Goal: Information Seeking & Learning: Learn about a topic

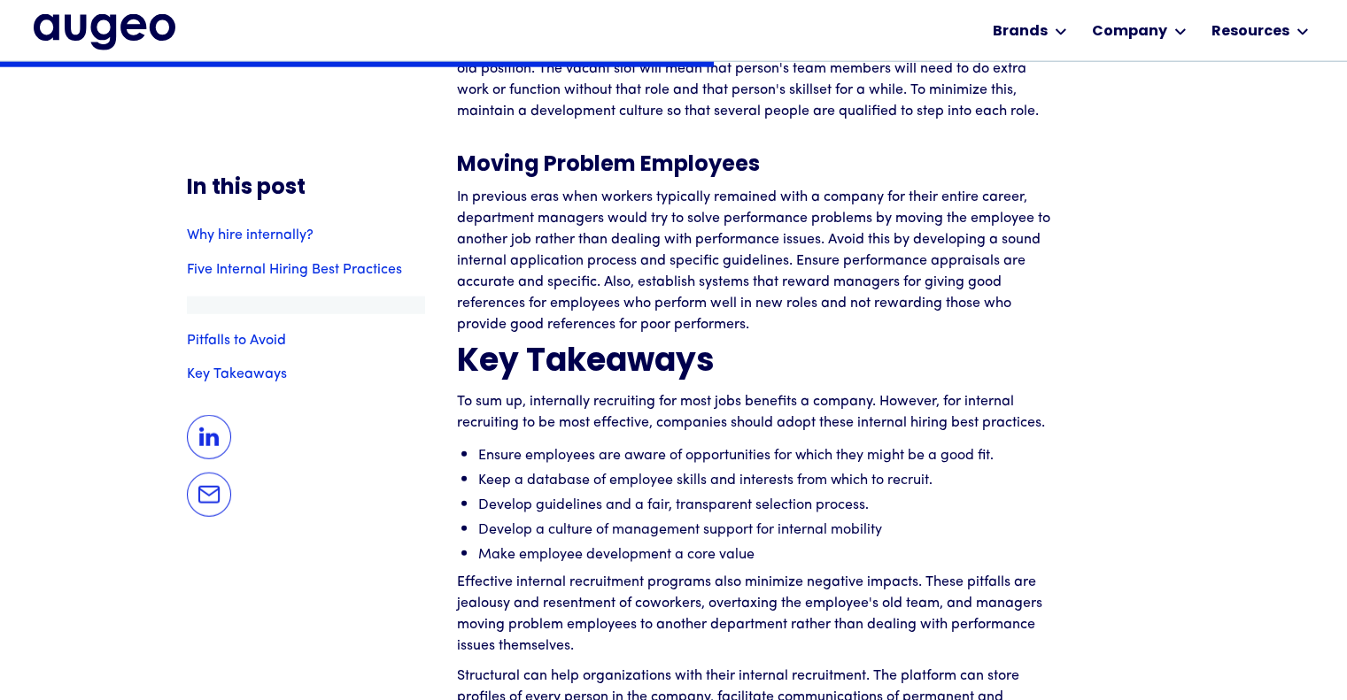
scroll to position [4577, 0]
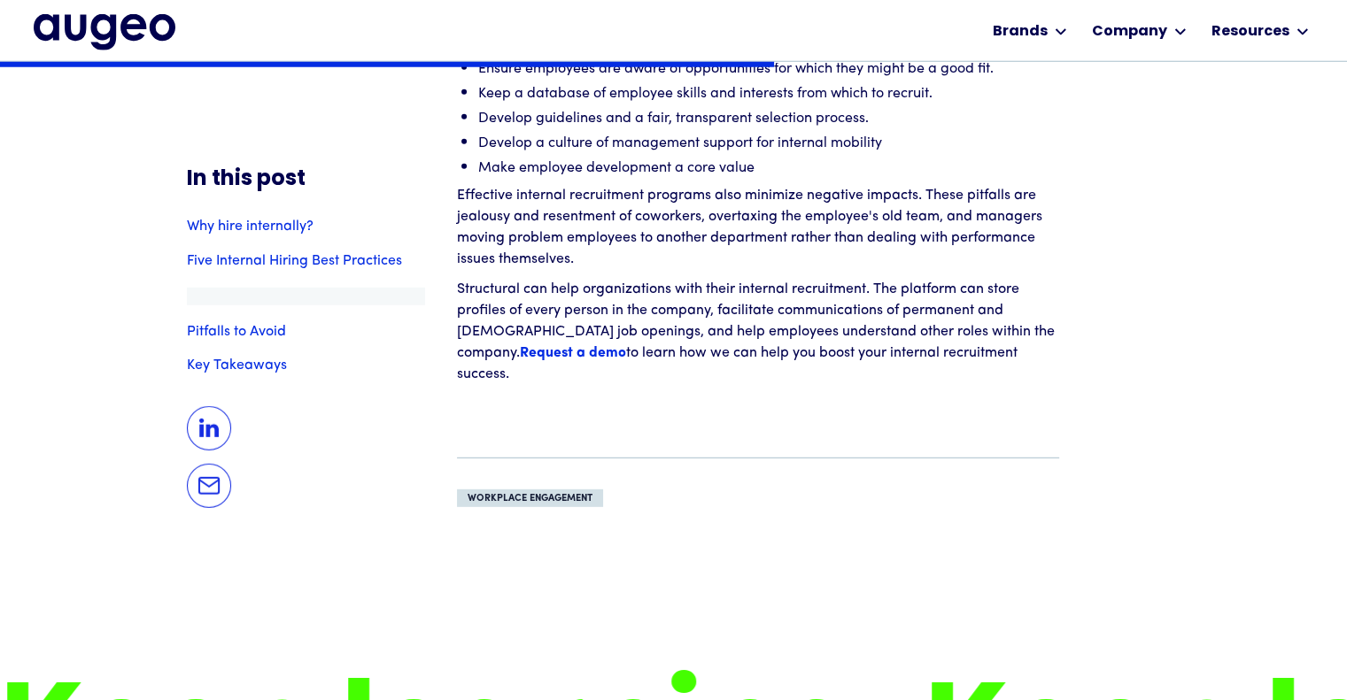
scroll to position [4962, 0]
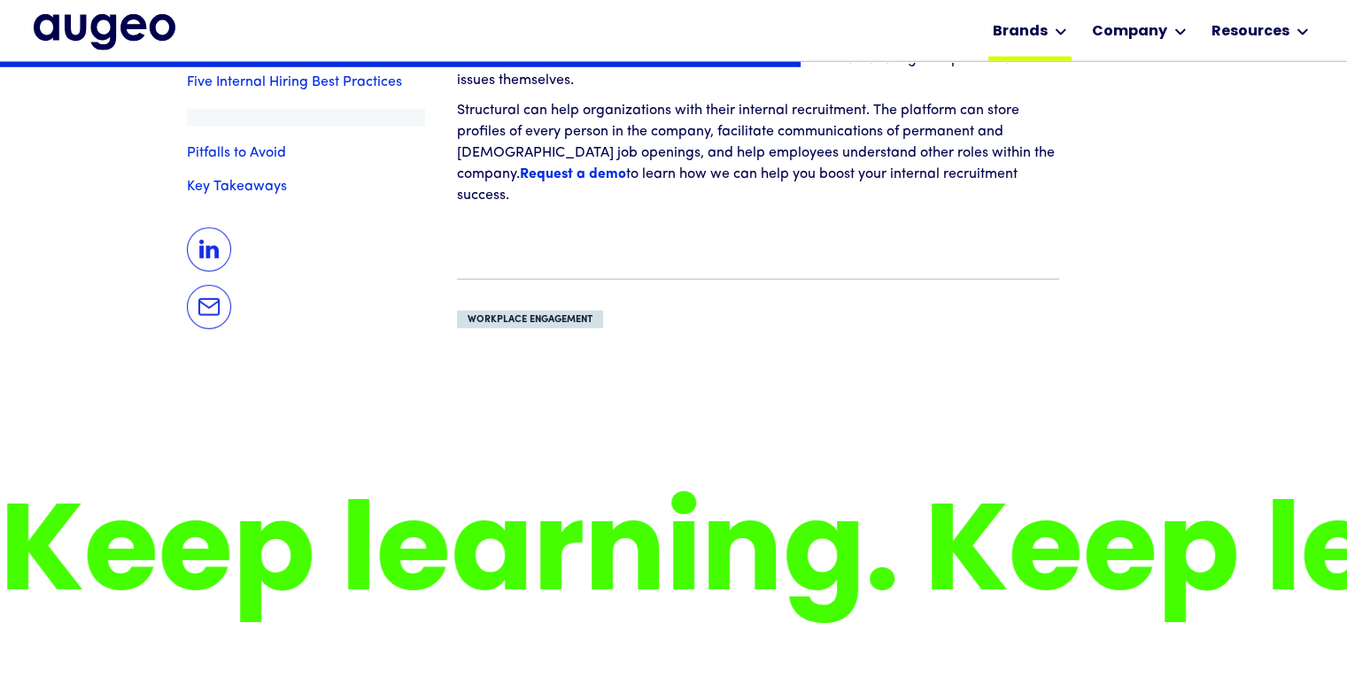
scroll to position [5132, 0]
